Goal: Navigation & Orientation: Go to known website

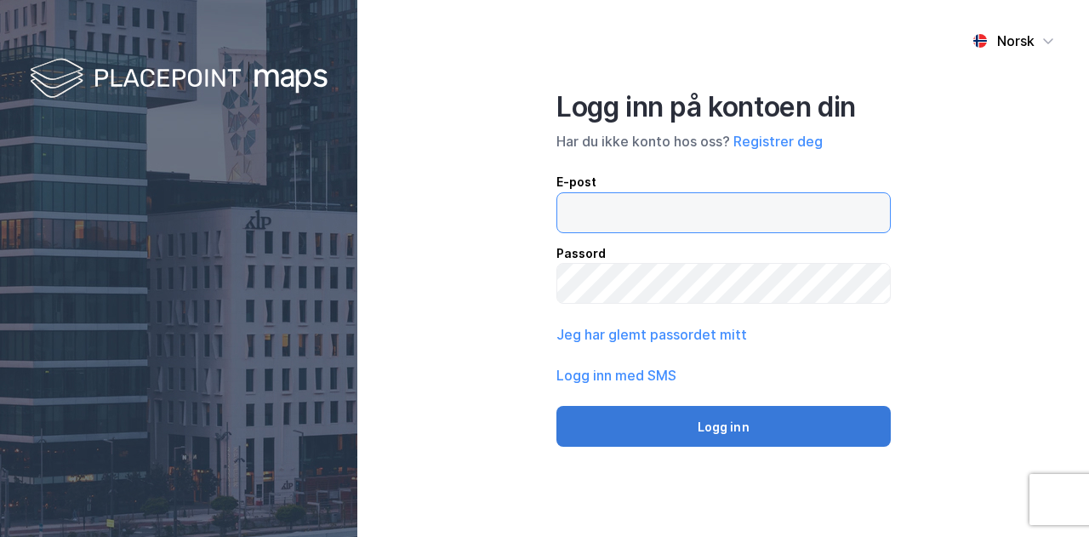
type input "[EMAIL_ADDRESS][DOMAIN_NAME]"
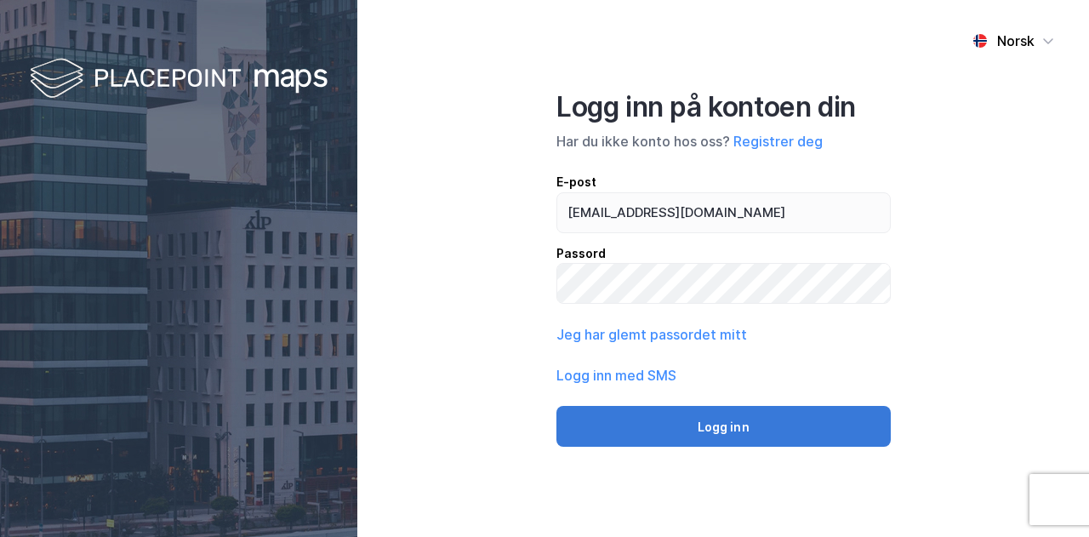
click at [653, 419] on button "Logg inn" at bounding box center [723, 426] width 334 height 41
